Goal: Navigation & Orientation: Find specific page/section

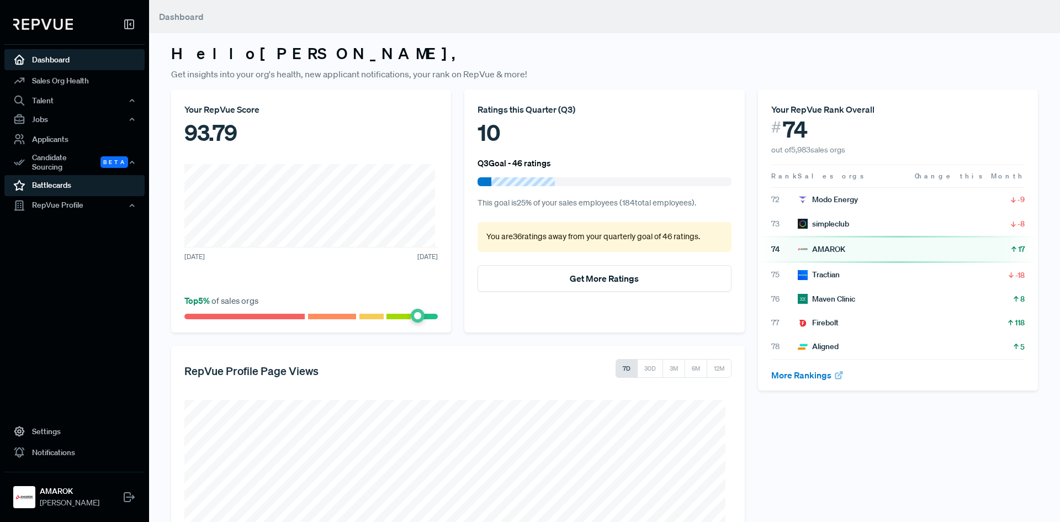
click at [44, 179] on link "Battlecards" at bounding box center [74, 185] width 140 height 21
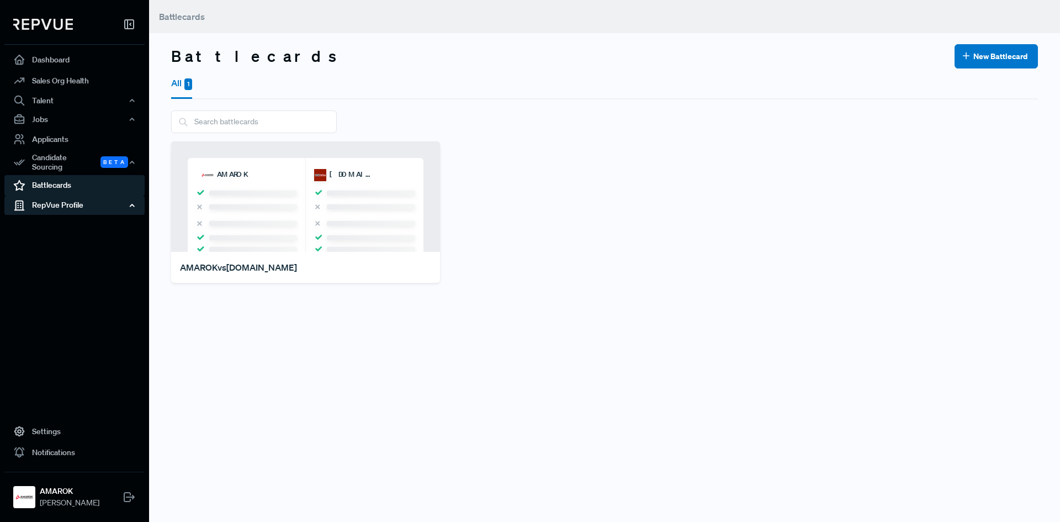
click at [45, 196] on div "RepVue Profile" at bounding box center [74, 205] width 140 height 19
click at [49, 236] on link "Reviews" at bounding box center [89, 244] width 140 height 18
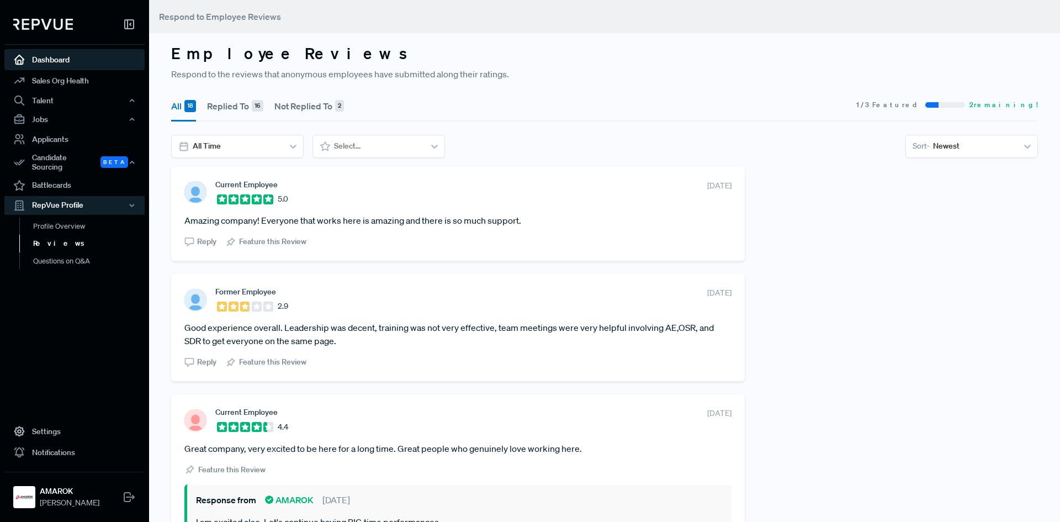
click at [55, 62] on link "Dashboard" at bounding box center [74, 59] width 140 height 21
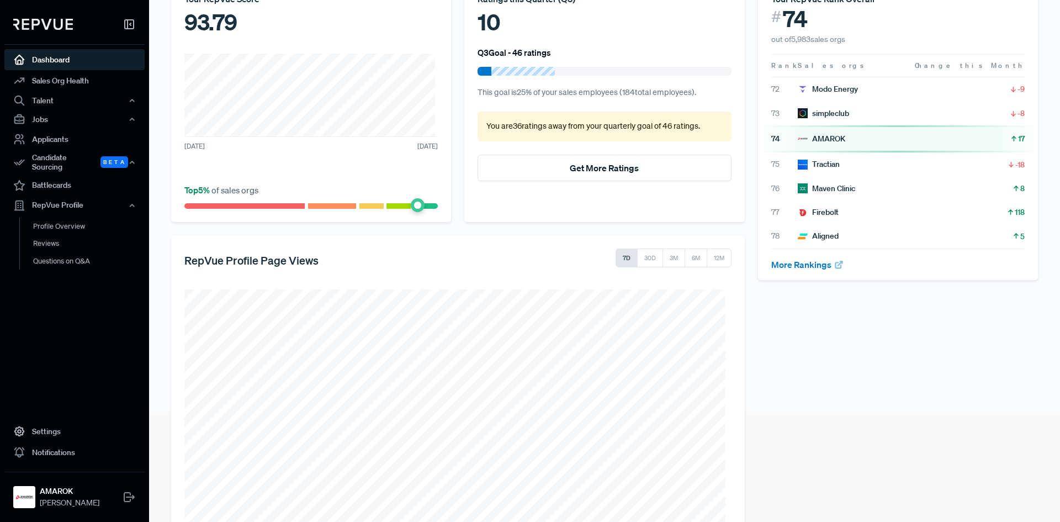
scroll to position [166, 0]
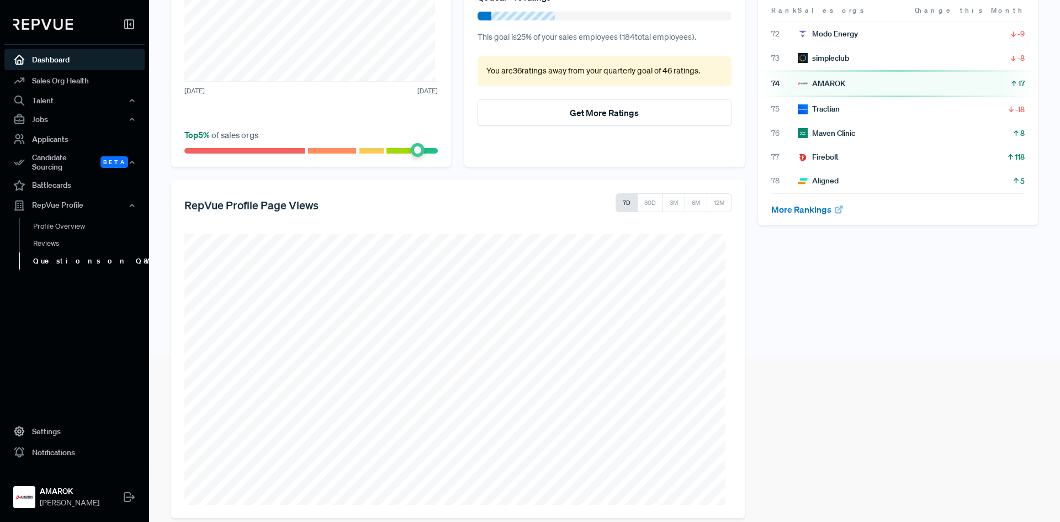
click at [78, 255] on link "Questions on Q&A" at bounding box center [89, 261] width 140 height 18
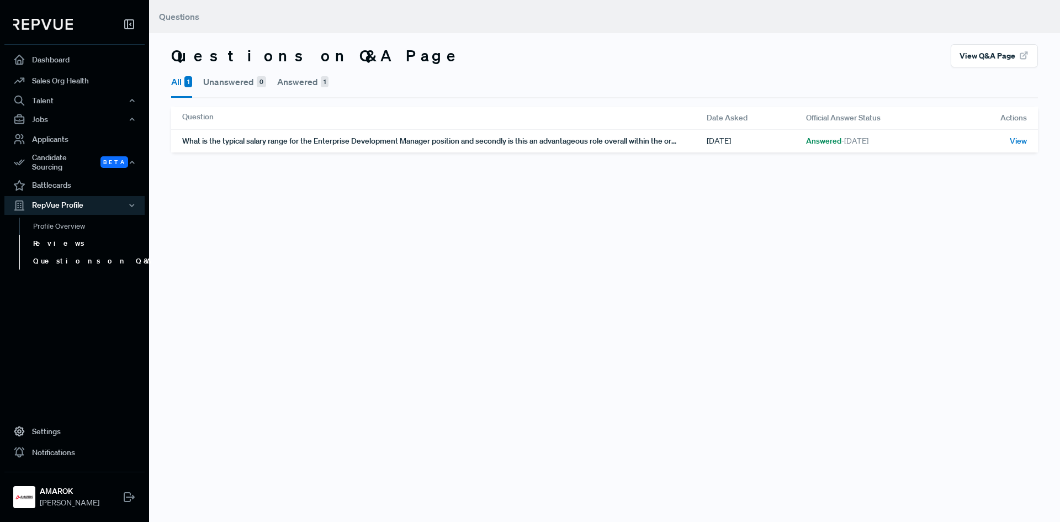
click at [47, 238] on link "Reviews" at bounding box center [89, 244] width 140 height 18
